Goal: Task Accomplishment & Management: Use online tool/utility

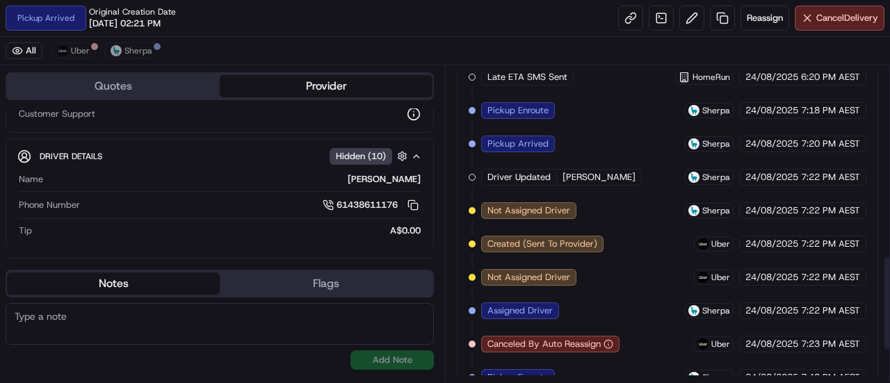
scroll to position [741, 0]
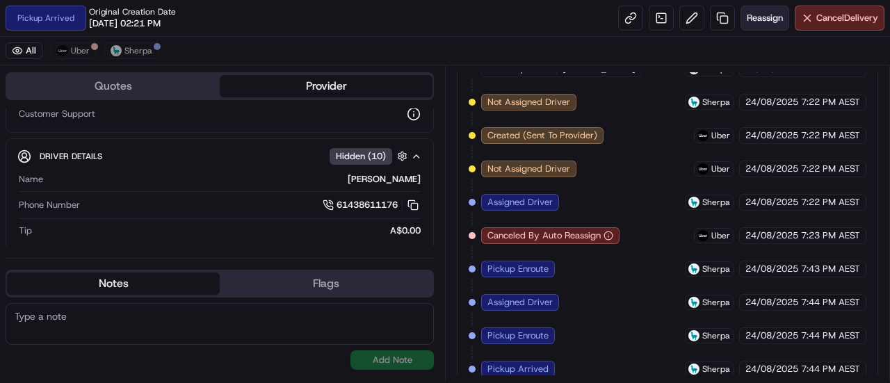
click at [762, 22] on span "Reassign" at bounding box center [765, 18] width 36 height 13
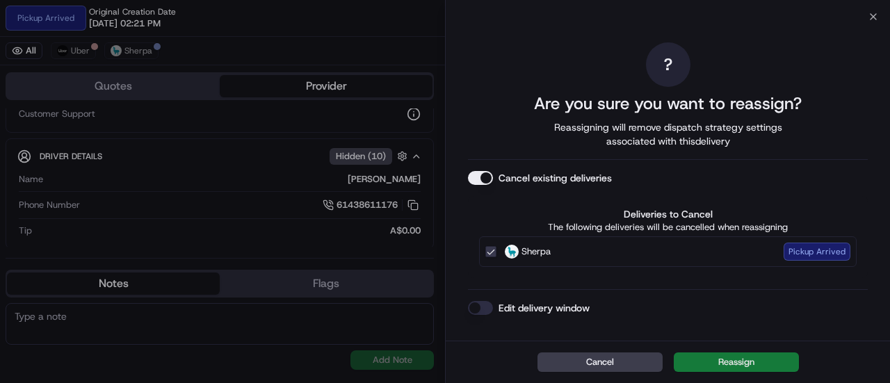
click at [726, 371] on button "Reassign" at bounding box center [736, 362] width 125 height 19
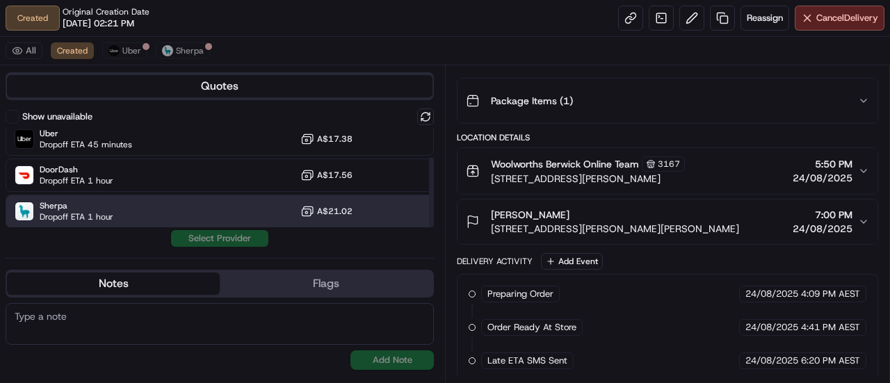
scroll to position [0, 0]
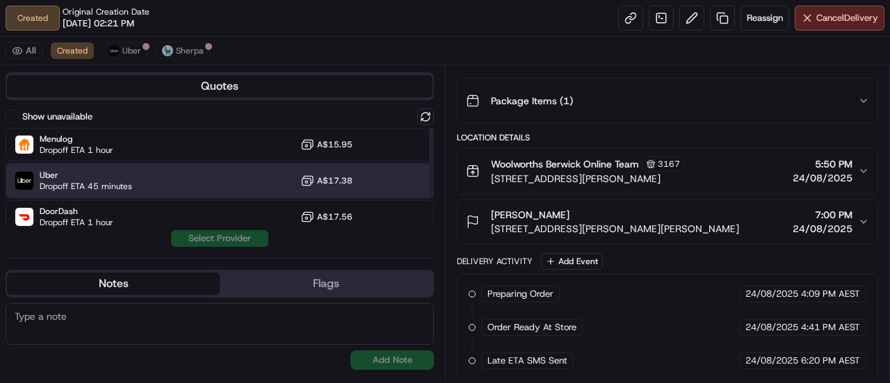
click at [363, 174] on div "Uber Dropoff ETA 45 minutes A$17.38" at bounding box center [220, 180] width 428 height 33
click at [228, 227] on div "Show unavailable Menulog Dropoff ETA 1 hour A$15.95 Uber Dropoff ETA 45 minutes…" at bounding box center [220, 177] width 428 height 138
click at [228, 239] on button "Assign Provider" at bounding box center [219, 238] width 99 height 17
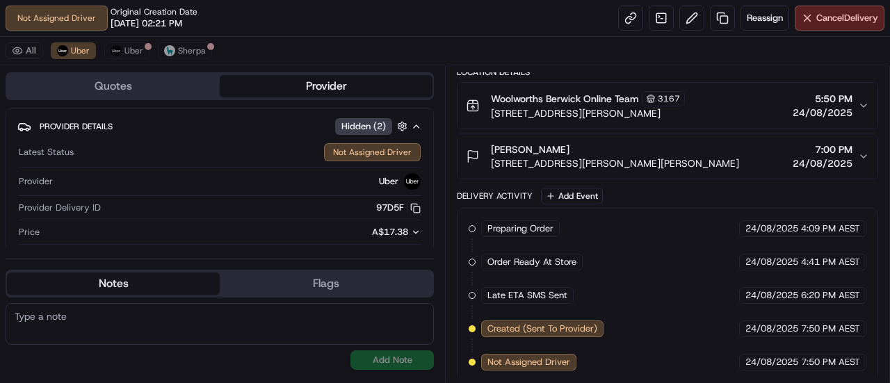
click at [640, 256] on div "Preparing Order HomeRun [DATE] 4:09 PM AEST Order Ready At Store HomeRun [DATE]…" at bounding box center [668, 295] width 398 height 150
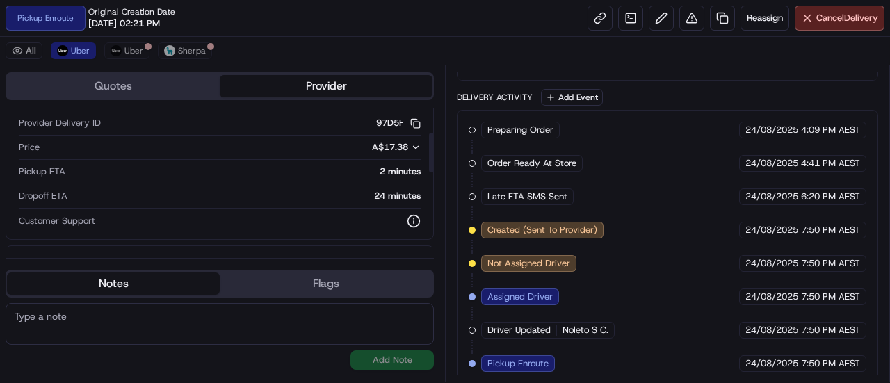
scroll to position [84, 0]
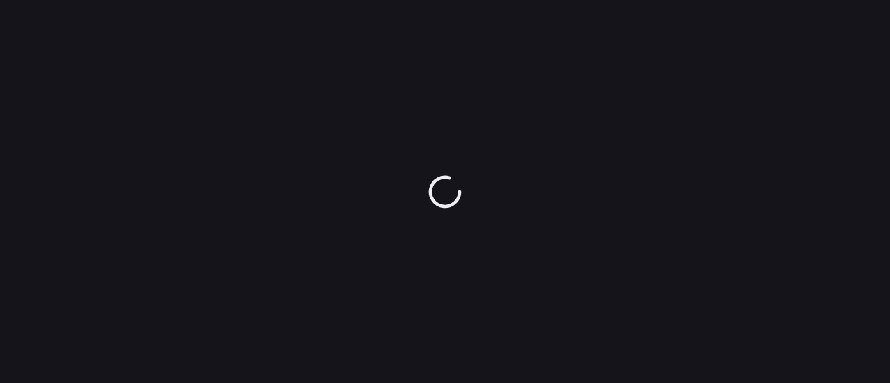
click at [423, 168] on div at bounding box center [445, 191] width 890 height 383
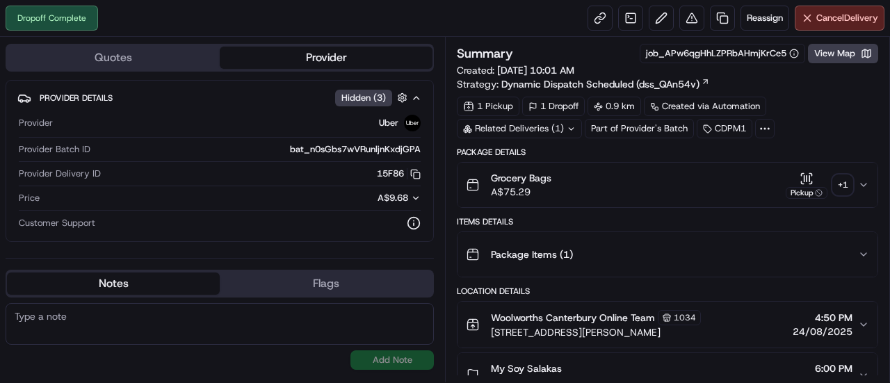
click at [838, 190] on div "+ 1" at bounding box center [842, 184] width 19 height 19
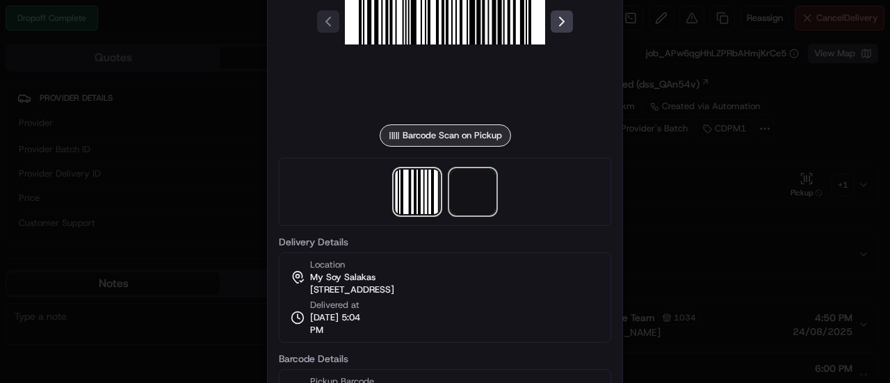
click at [487, 209] on span at bounding box center [473, 192] width 45 height 45
